Goal: Transaction & Acquisition: Book appointment/travel/reservation

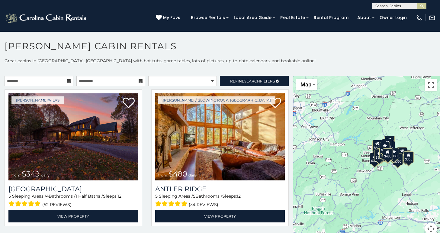
click at [68, 81] on icon at bounding box center [69, 81] width 4 height 4
click at [69, 82] on icon at bounding box center [69, 81] width 4 height 4
click at [49, 81] on input "text" at bounding box center [39, 81] width 69 height 10
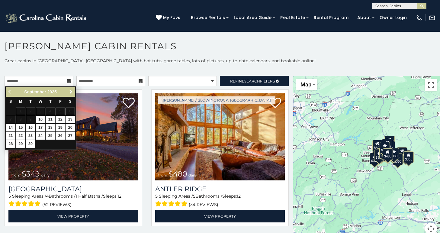
click at [71, 92] on span "Next" at bounding box center [70, 91] width 5 height 5
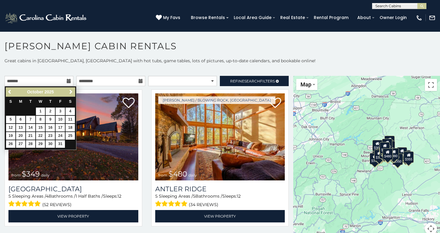
click at [20, 120] on link "6" at bounding box center [20, 120] width 9 height 8
type input "**********"
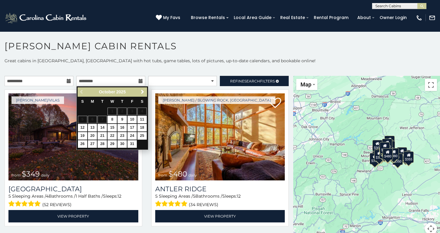
click at [133, 118] on link "10" at bounding box center [131, 120] width 9 height 8
type input "**********"
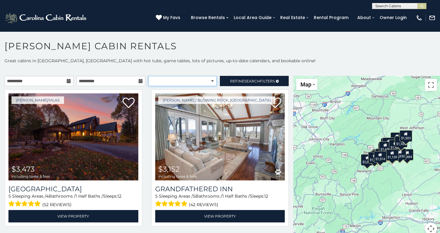
select select "*********"
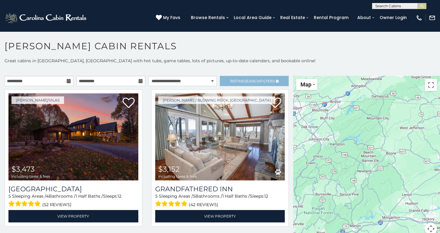
click at [248, 80] on span "Search" at bounding box center [252, 81] width 16 height 5
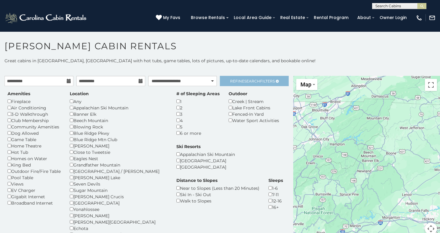
click at [240, 79] on span "Refine Search Filters" at bounding box center [252, 81] width 45 height 5
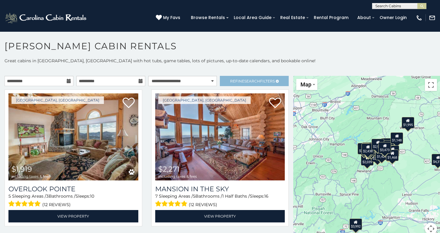
click at [239, 79] on span "Refine Search Filters" at bounding box center [252, 81] width 45 height 5
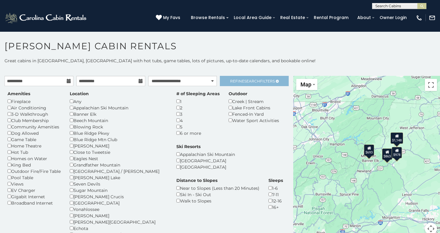
click at [244, 80] on span "Search" at bounding box center [252, 81] width 16 height 5
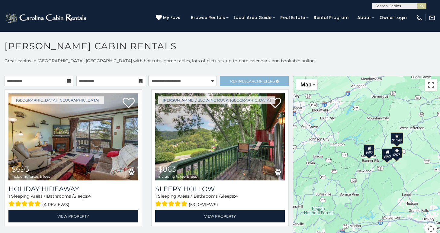
click at [251, 79] on span "Search" at bounding box center [252, 81] width 16 height 5
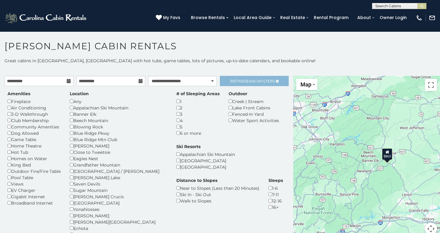
click at [251, 81] on span "Search" at bounding box center [252, 81] width 16 height 5
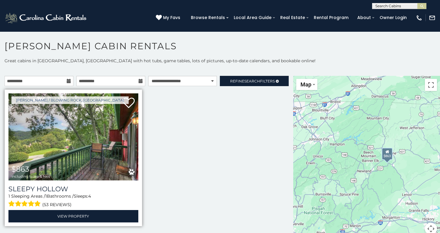
click at [91, 140] on img at bounding box center [73, 136] width 130 height 87
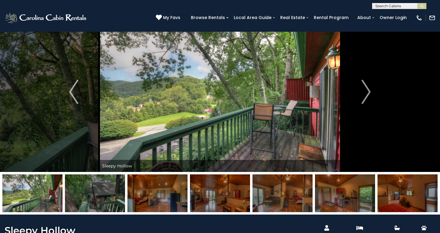
scroll to position [21, 0]
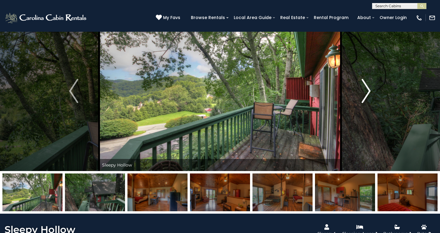
click at [365, 91] on img "Next" at bounding box center [365, 91] width 9 height 24
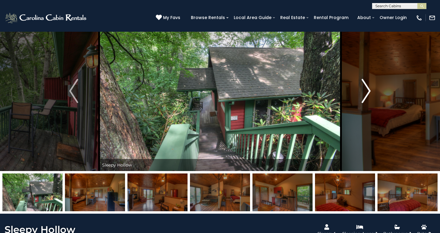
click at [365, 91] on img "Next" at bounding box center [365, 91] width 9 height 24
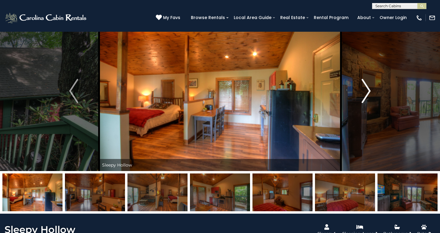
click at [365, 91] on img "Next" at bounding box center [365, 91] width 9 height 24
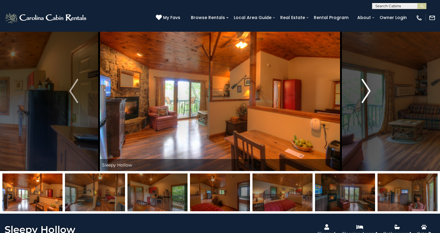
click at [365, 91] on img "Next" at bounding box center [365, 91] width 9 height 24
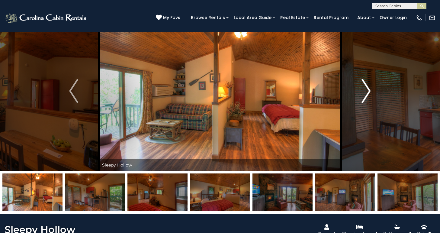
click at [365, 91] on img "Next" at bounding box center [365, 91] width 9 height 24
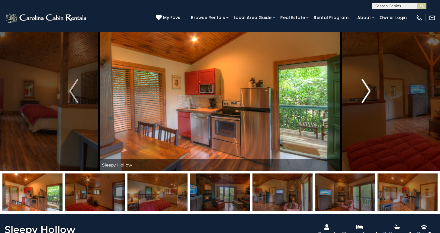
click at [365, 91] on img "Next" at bounding box center [365, 91] width 9 height 24
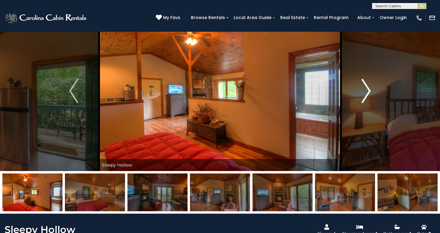
click at [365, 91] on img "Next" at bounding box center [365, 91] width 9 height 24
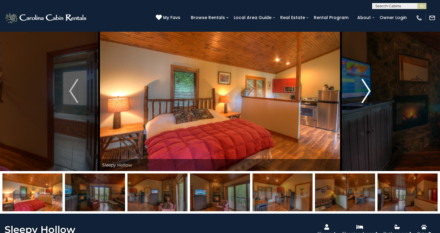
click at [365, 91] on img "Next" at bounding box center [365, 91] width 9 height 24
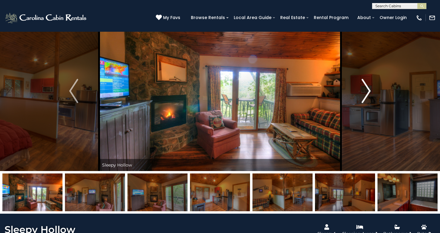
click at [366, 91] on img "Next" at bounding box center [365, 91] width 9 height 24
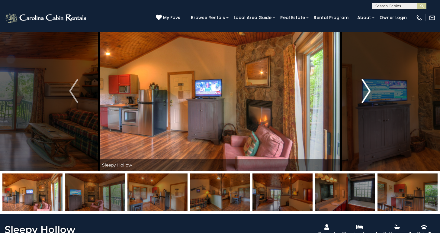
click at [366, 91] on img "Next" at bounding box center [365, 91] width 9 height 24
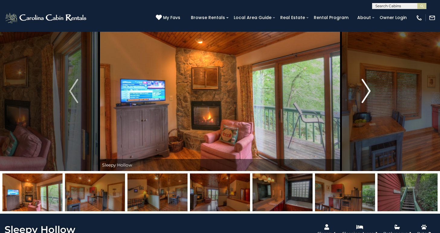
click at [366, 91] on img "Next" at bounding box center [365, 91] width 9 height 24
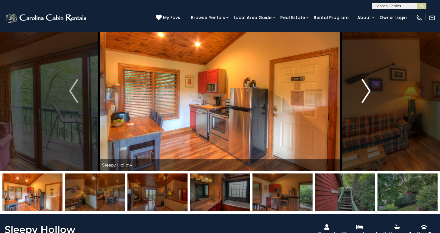
click at [366, 91] on img "Next" at bounding box center [365, 91] width 9 height 24
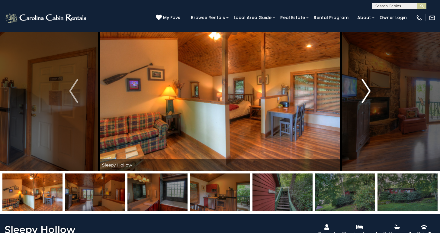
click at [366, 91] on img "Next" at bounding box center [365, 91] width 9 height 24
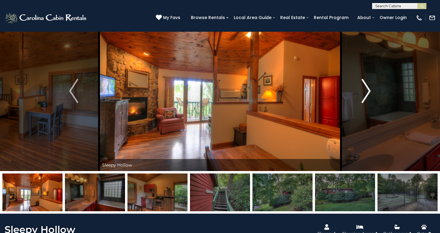
click at [366, 91] on img "Next" at bounding box center [365, 91] width 9 height 24
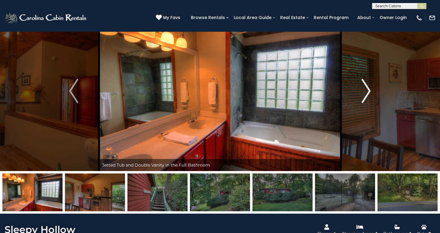
click at [366, 91] on img "Next" at bounding box center [365, 91] width 9 height 24
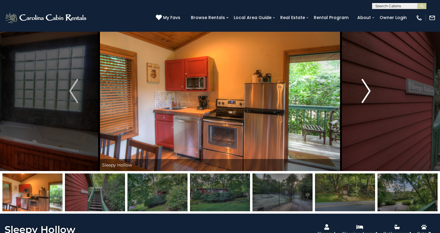
click at [366, 91] on img "Next" at bounding box center [365, 91] width 9 height 24
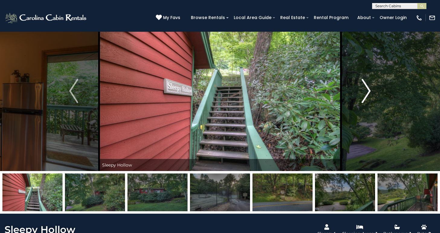
click at [366, 91] on img "Next" at bounding box center [365, 91] width 9 height 24
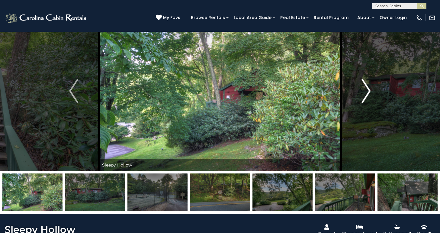
click at [366, 91] on img "Next" at bounding box center [365, 91] width 9 height 24
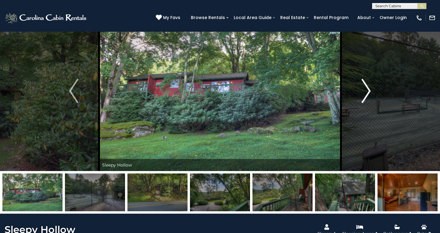
click at [366, 91] on img "Next" at bounding box center [365, 91] width 9 height 24
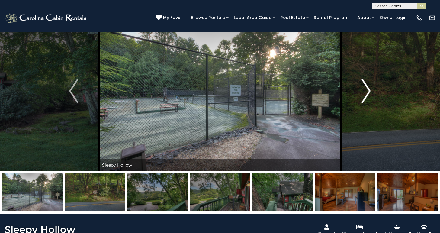
click at [366, 91] on img "Next" at bounding box center [365, 91] width 9 height 24
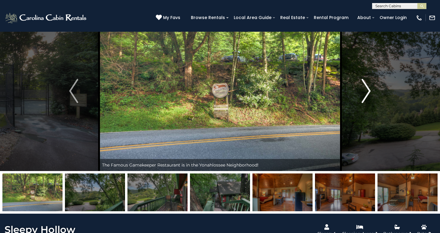
click at [366, 91] on img "Next" at bounding box center [365, 91] width 9 height 24
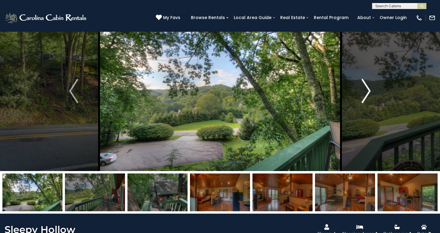
click at [366, 91] on img "Next" at bounding box center [365, 91] width 9 height 24
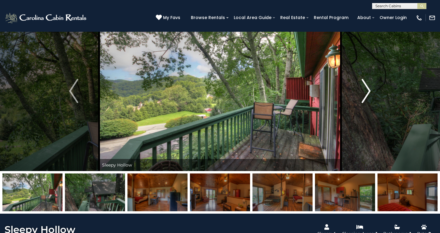
click at [366, 91] on img "Next" at bounding box center [365, 91] width 9 height 24
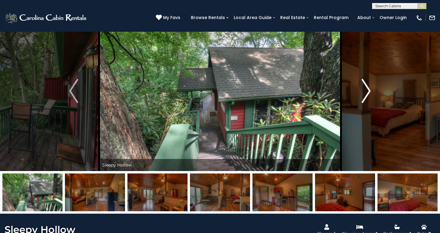
click at [366, 91] on img "Next" at bounding box center [365, 91] width 9 height 24
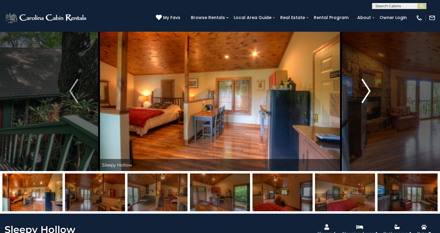
click at [366, 91] on img "Next" at bounding box center [365, 91] width 9 height 24
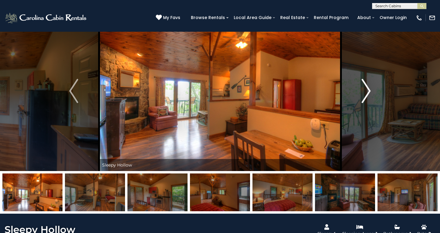
click at [366, 91] on img "Next" at bounding box center [365, 91] width 9 height 24
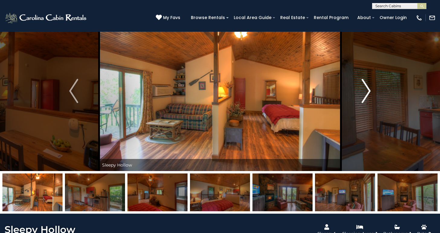
click at [366, 91] on img "Next" at bounding box center [365, 91] width 9 height 24
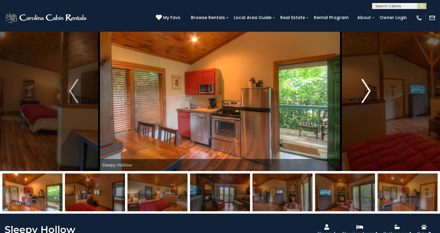
click at [366, 91] on img "Next" at bounding box center [365, 91] width 9 height 24
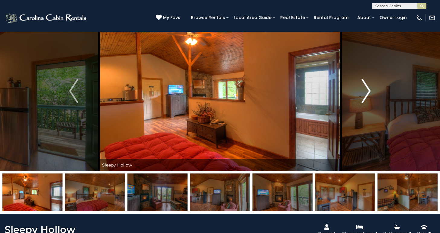
click at [366, 91] on img "Next" at bounding box center [365, 91] width 9 height 24
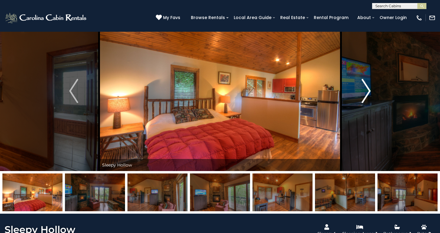
click at [366, 91] on img "Next" at bounding box center [365, 91] width 9 height 24
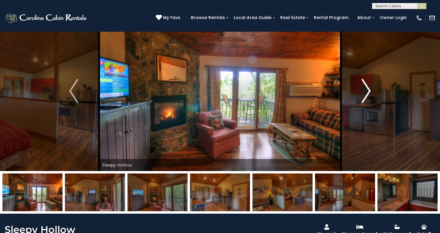
click at [366, 91] on img "Next" at bounding box center [365, 91] width 9 height 24
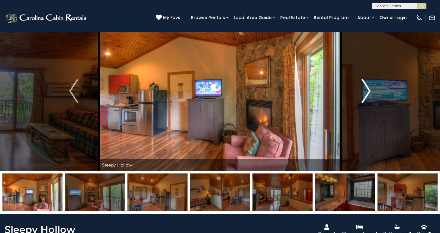
click at [367, 91] on img "Next" at bounding box center [365, 91] width 9 height 24
